Goal: Information Seeking & Learning: Learn about a topic

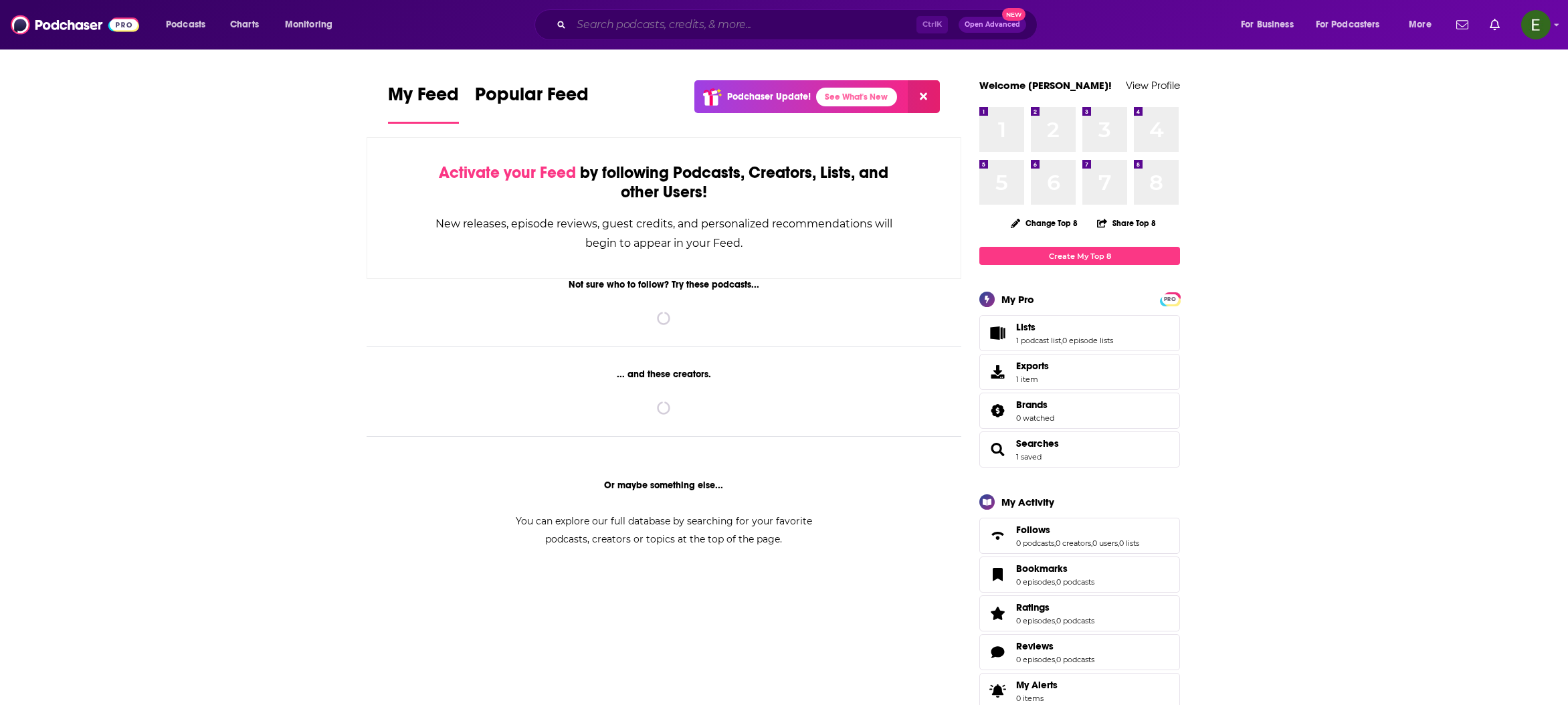
click at [752, 30] on input "Search podcasts, credits, & more..." at bounding box center [744, 24] width 345 height 22
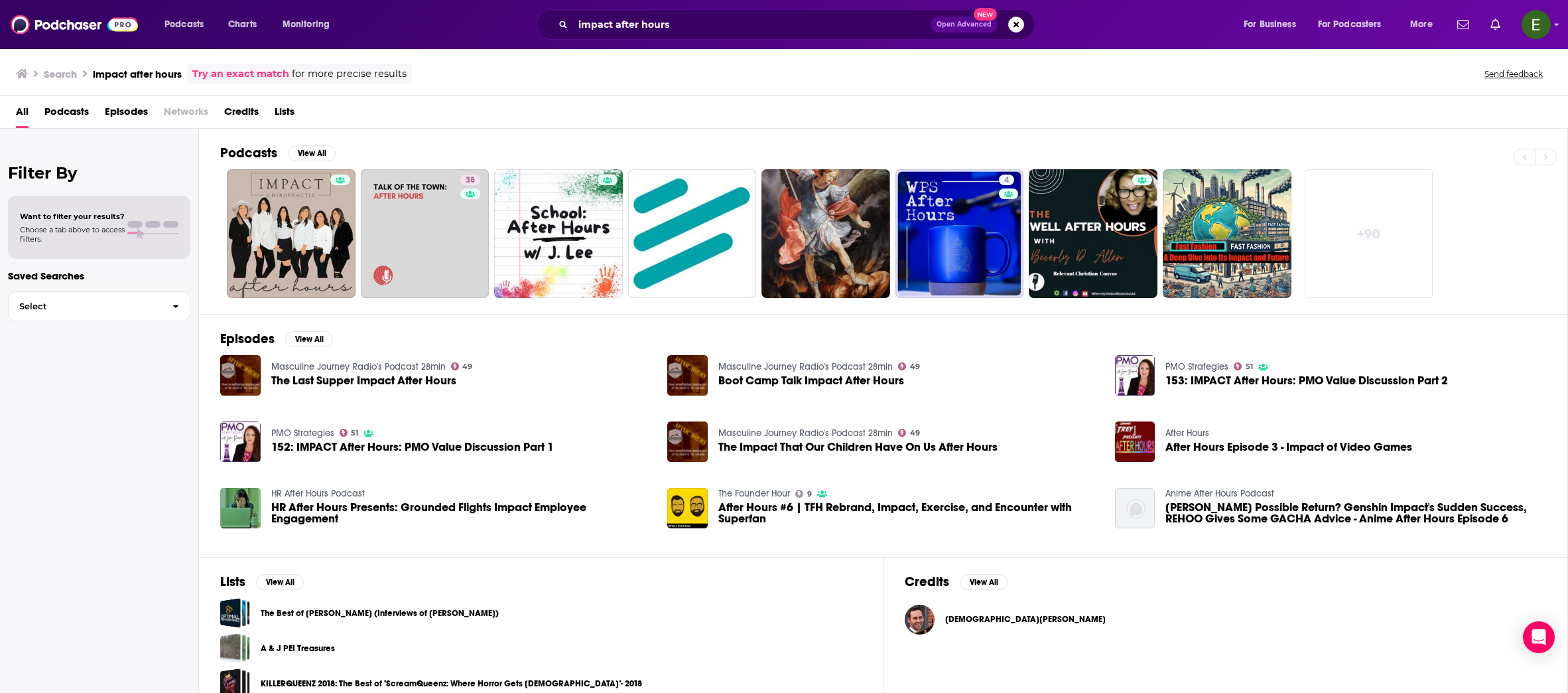
drag, startPoint x: 1242, startPoint y: 77, endPoint x: 1169, endPoint y: 65, distance: 74.0
click at [1242, 77] on div "Search impact after hours Try an exact match for more precise results Send feed…" at bounding box center [781, 74] width 1531 height 21
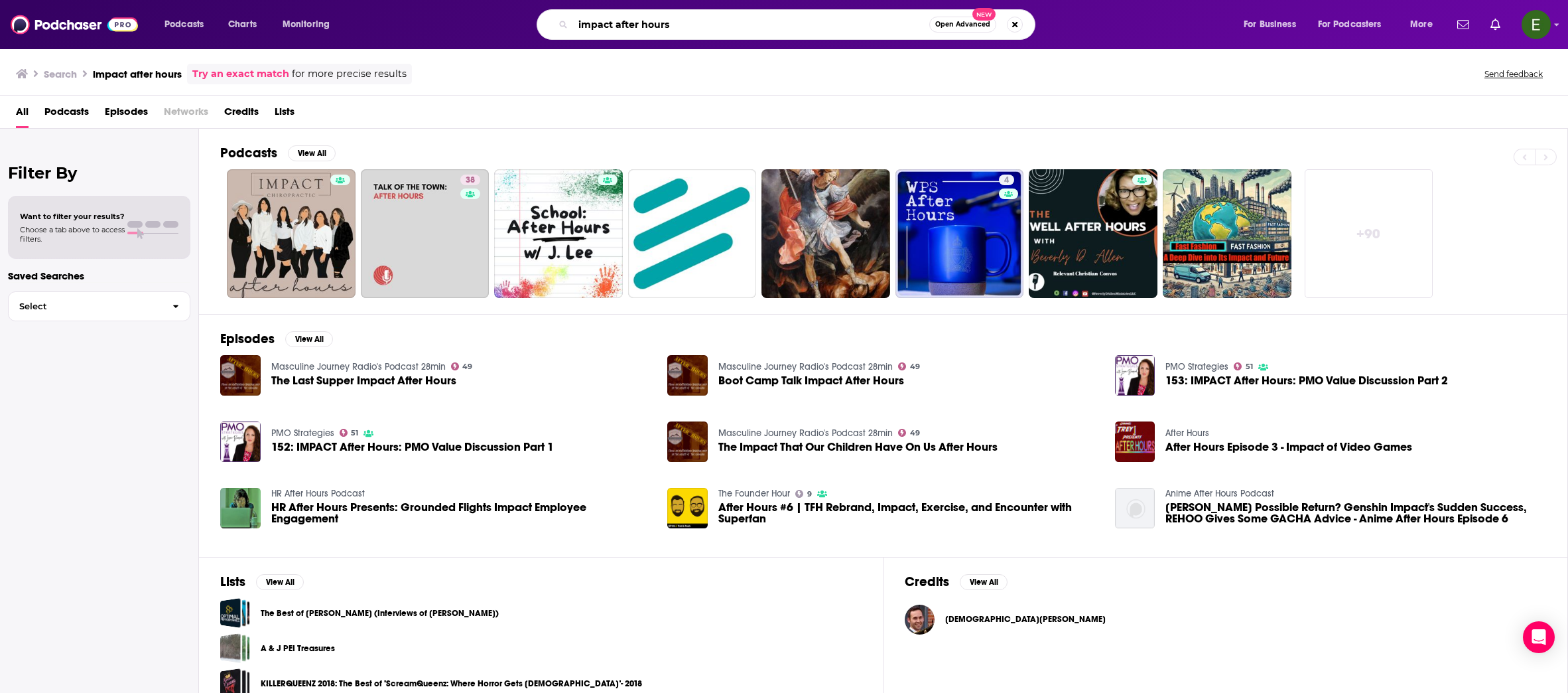
click at [658, 24] on input "impact after hours" at bounding box center [751, 24] width 356 height 22
click at [694, 24] on input "impact after hours" at bounding box center [751, 24] width 356 height 22
click at [734, 14] on input "impact after hours" at bounding box center [751, 24] width 356 height 22
type input "impact after hours hueman group media"
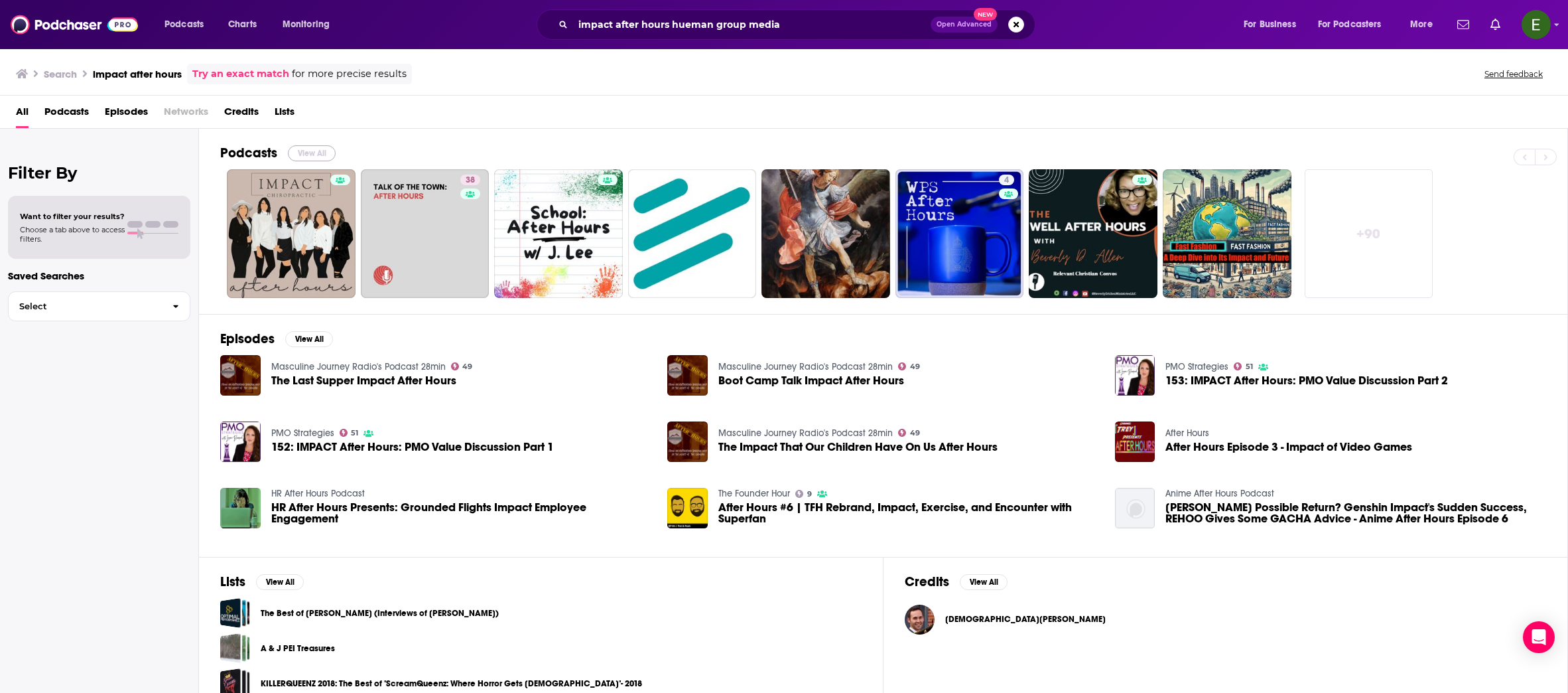
click at [298, 152] on button "View All" at bounding box center [311, 153] width 47 height 16
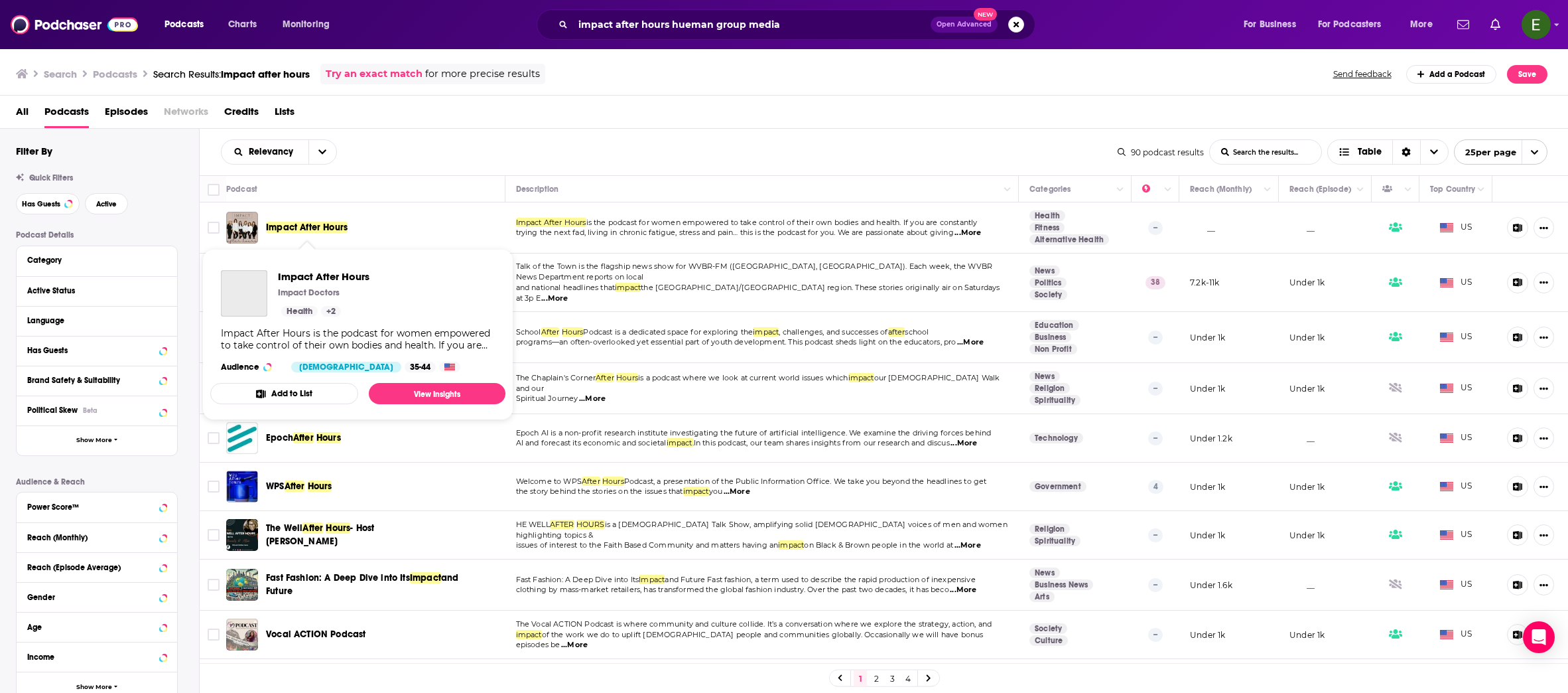
click at [296, 231] on span "Impact After Hours" at bounding box center [306, 227] width 82 height 11
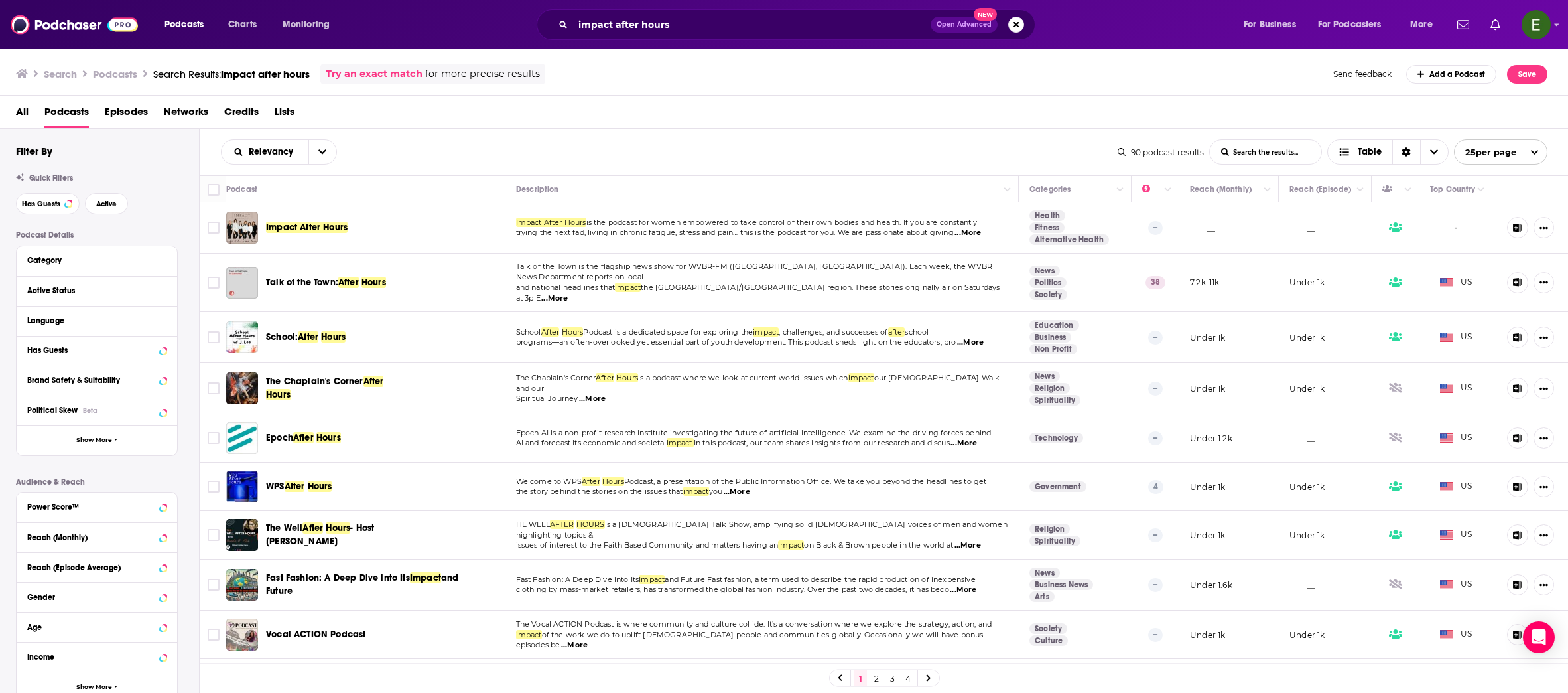
click at [332, 224] on span "Impact After Hours" at bounding box center [306, 227] width 82 height 11
